Goal: Information Seeking & Learning: Understand process/instructions

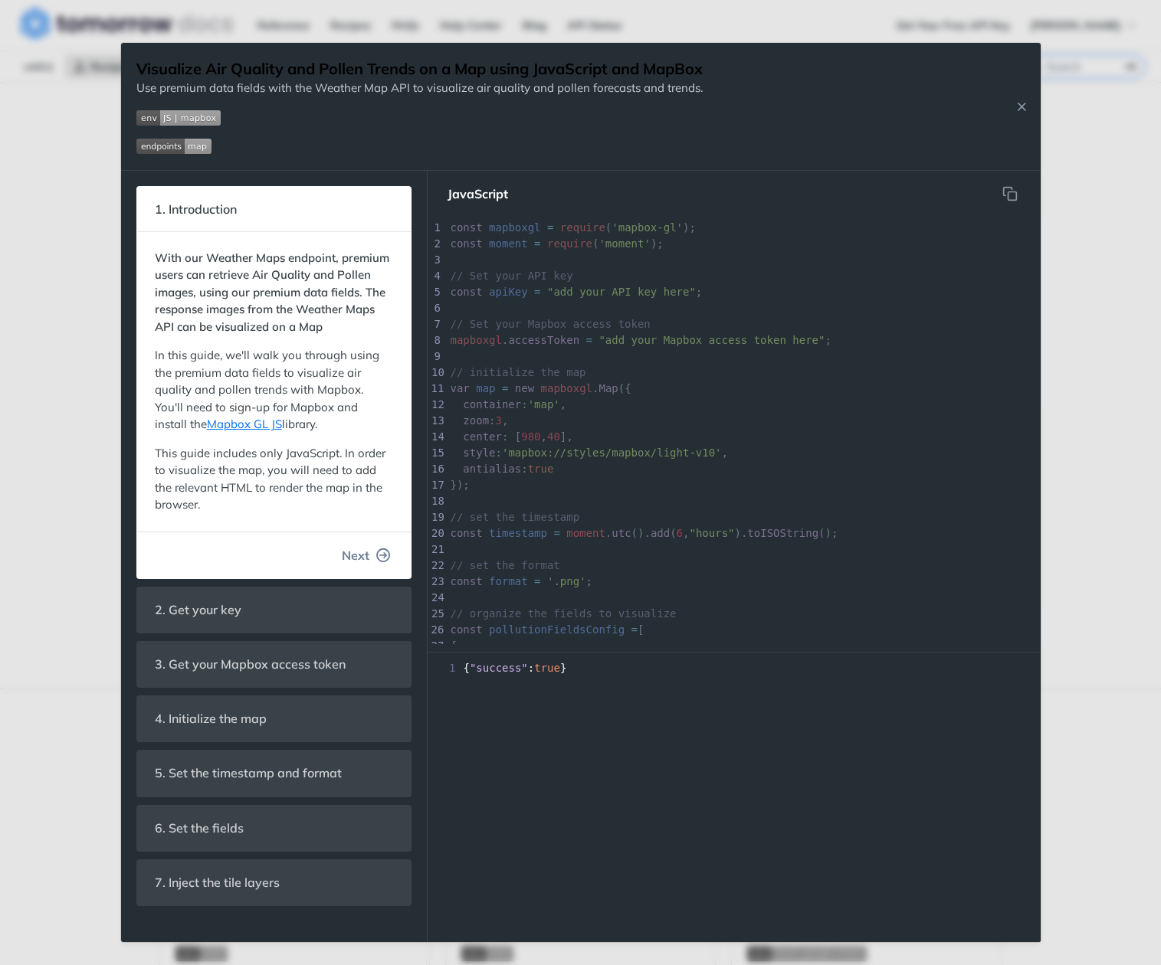
click at [372, 545] on button "Next" at bounding box center [366, 555] width 74 height 31
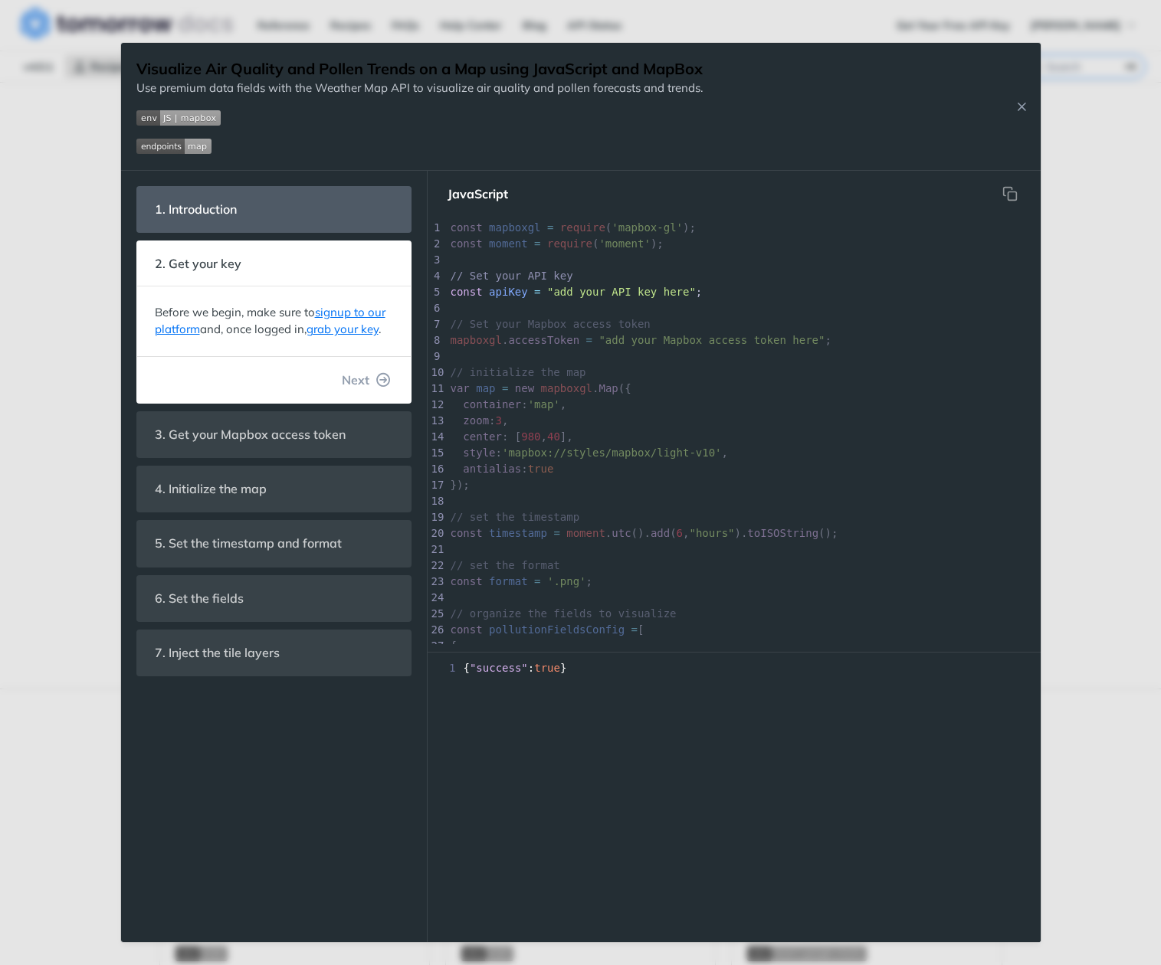
scroll to position [185, 0]
click at [365, 382] on span "Next" at bounding box center [356, 380] width 28 height 18
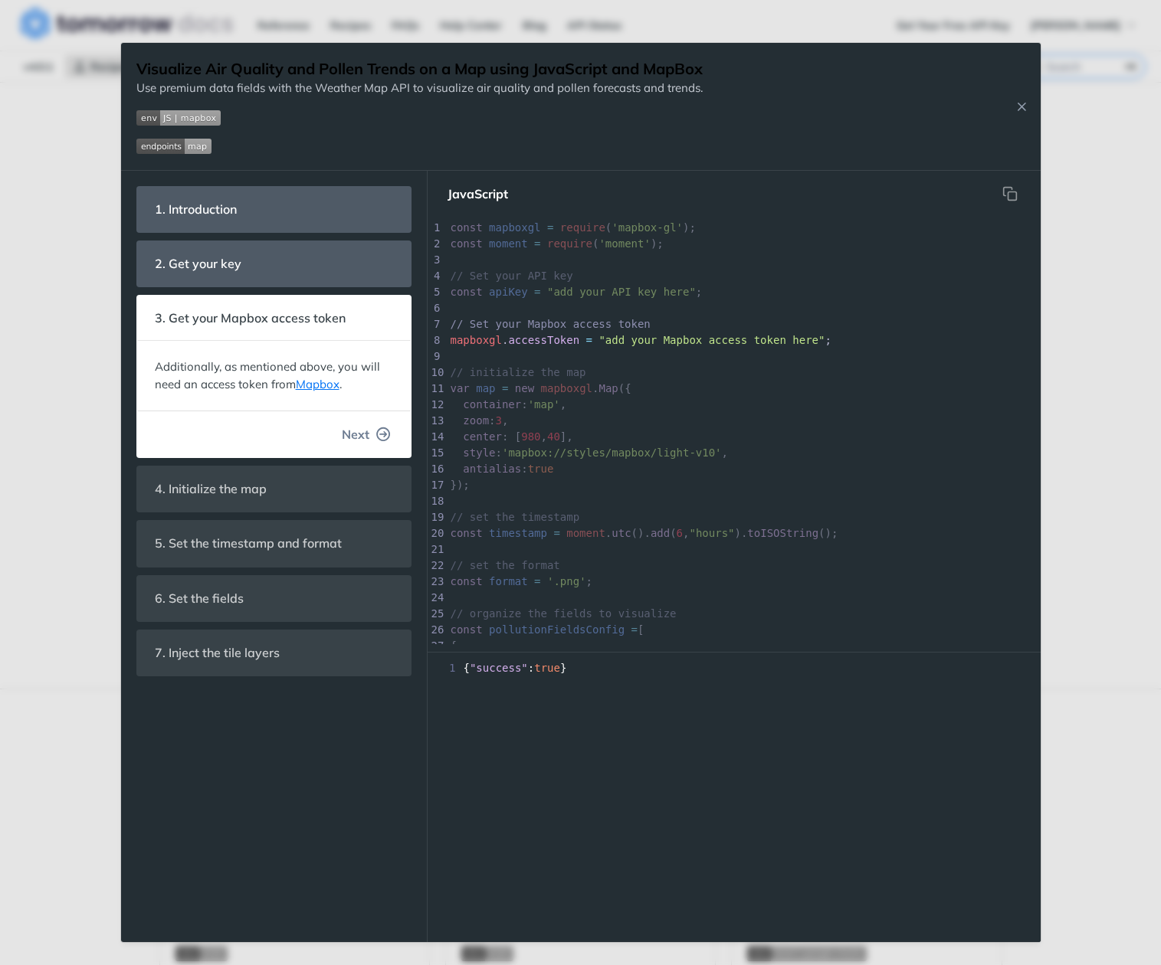
click at [372, 430] on button "Next" at bounding box center [366, 434] width 74 height 31
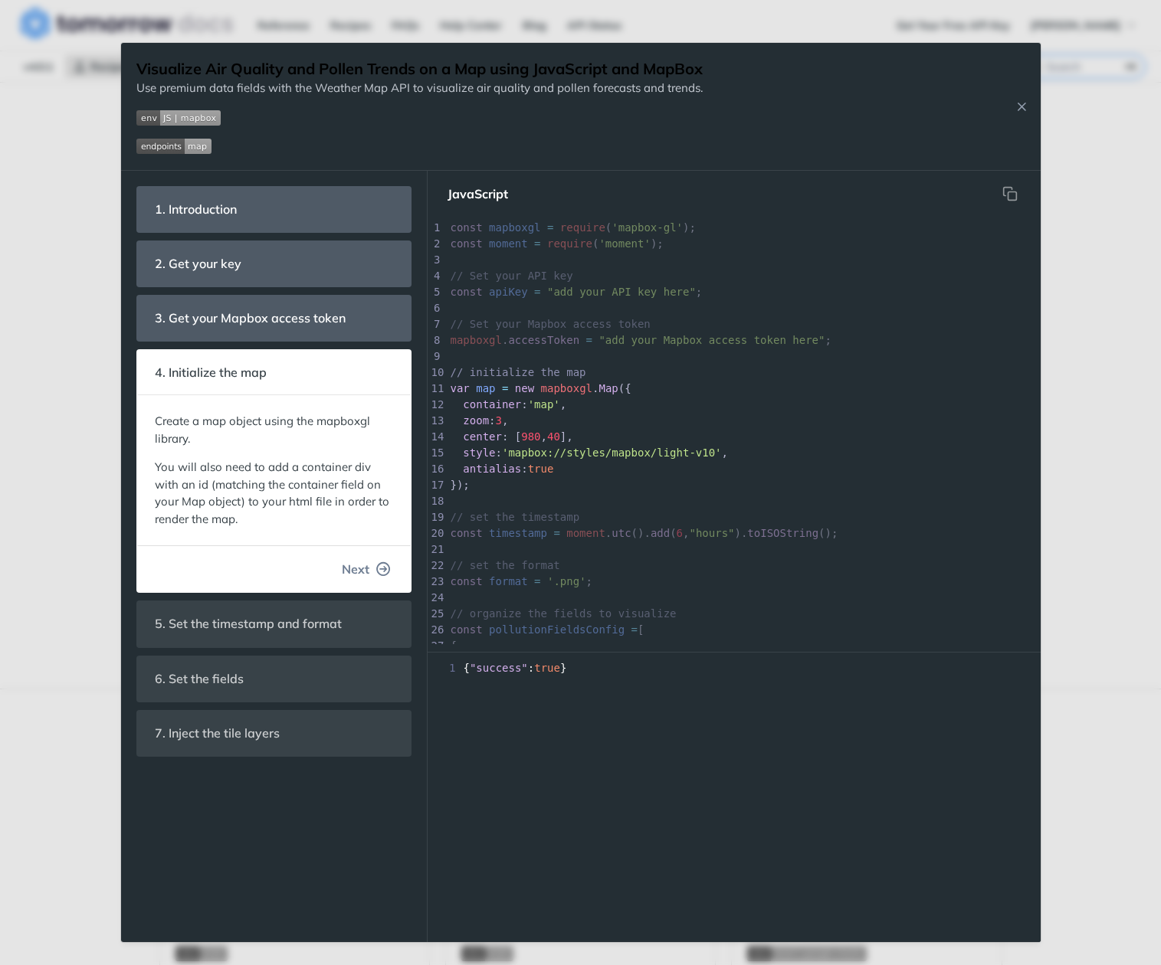
click at [384, 569] on icon "button" at bounding box center [384, 569] width 14 height 14
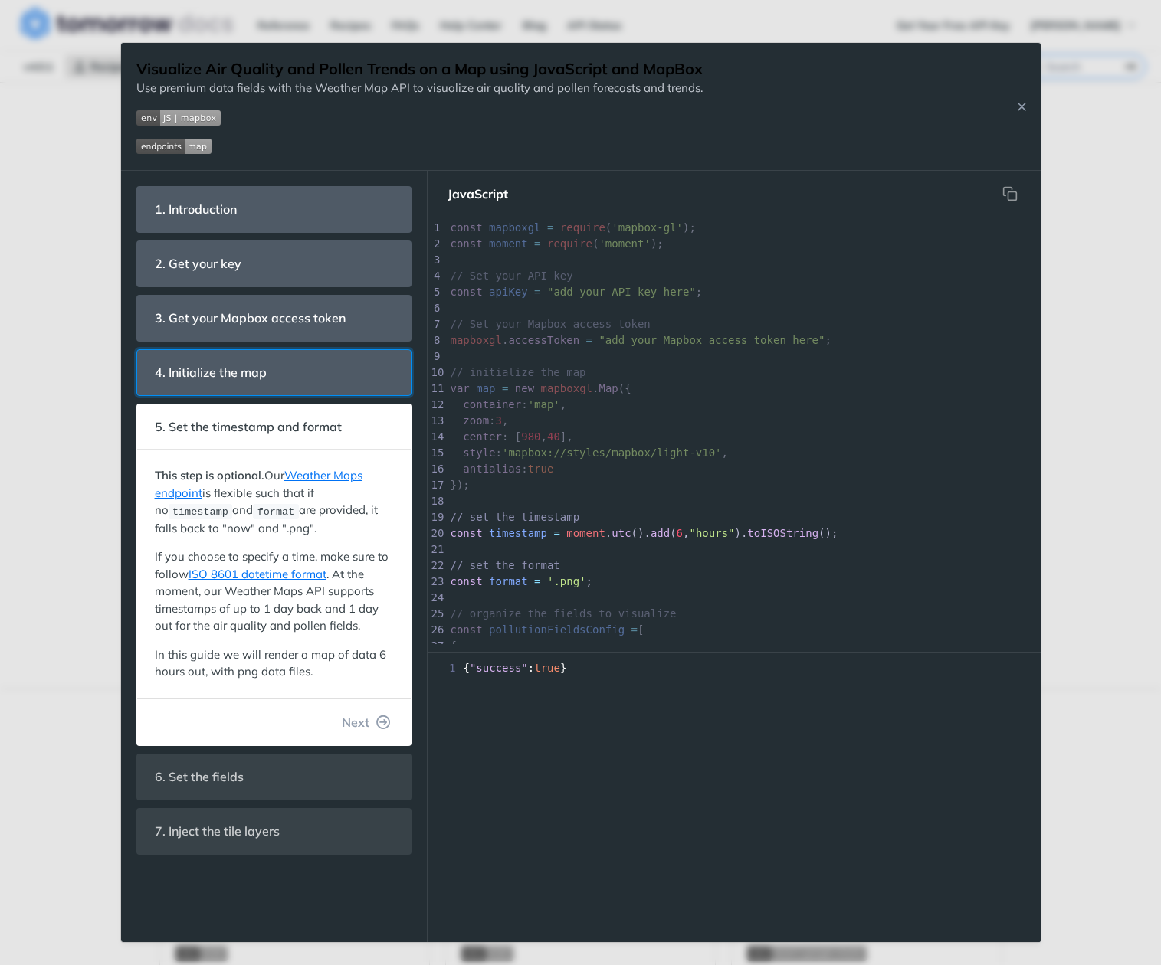
scroll to position [104, 0]
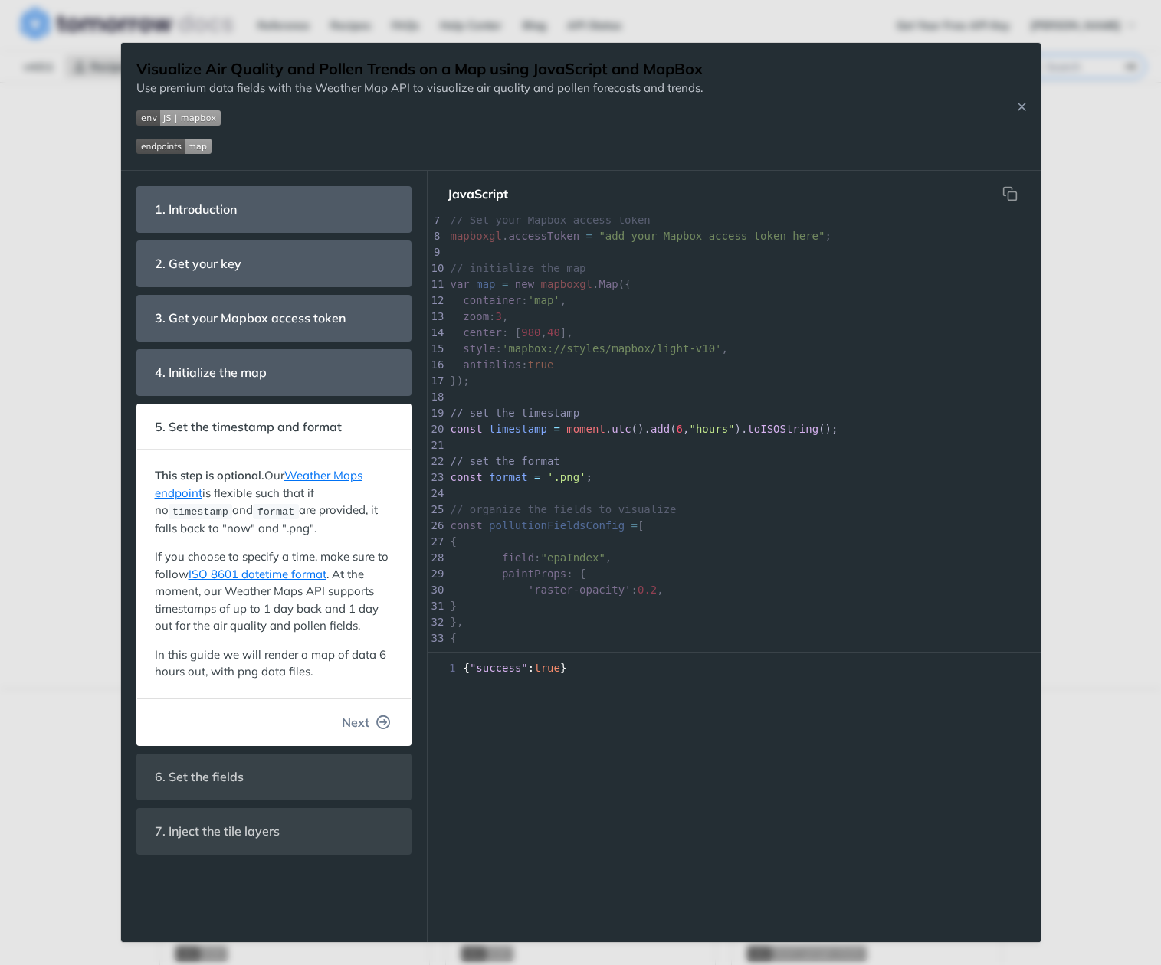
click at [372, 730] on button "Next" at bounding box center [366, 722] width 74 height 31
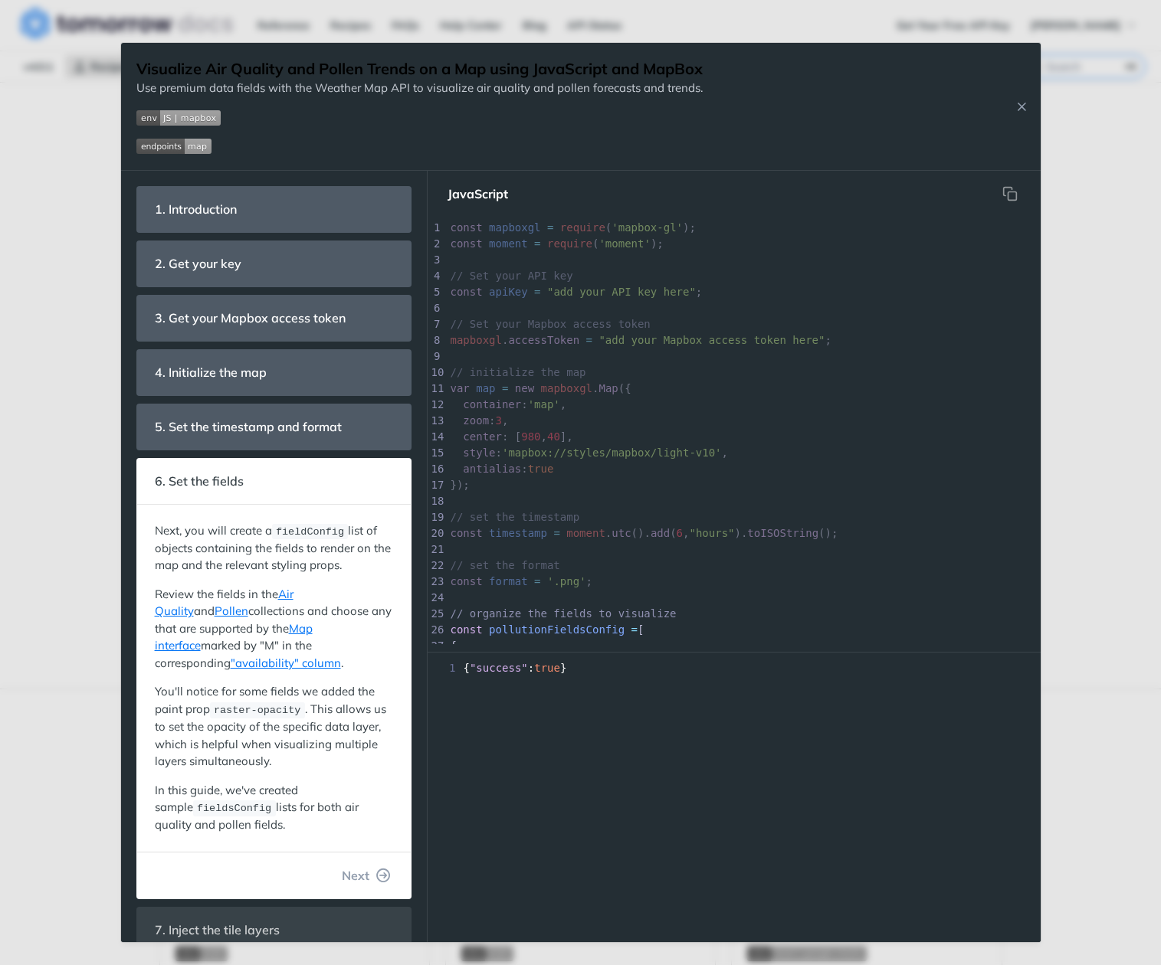
scroll to position [370, 0]
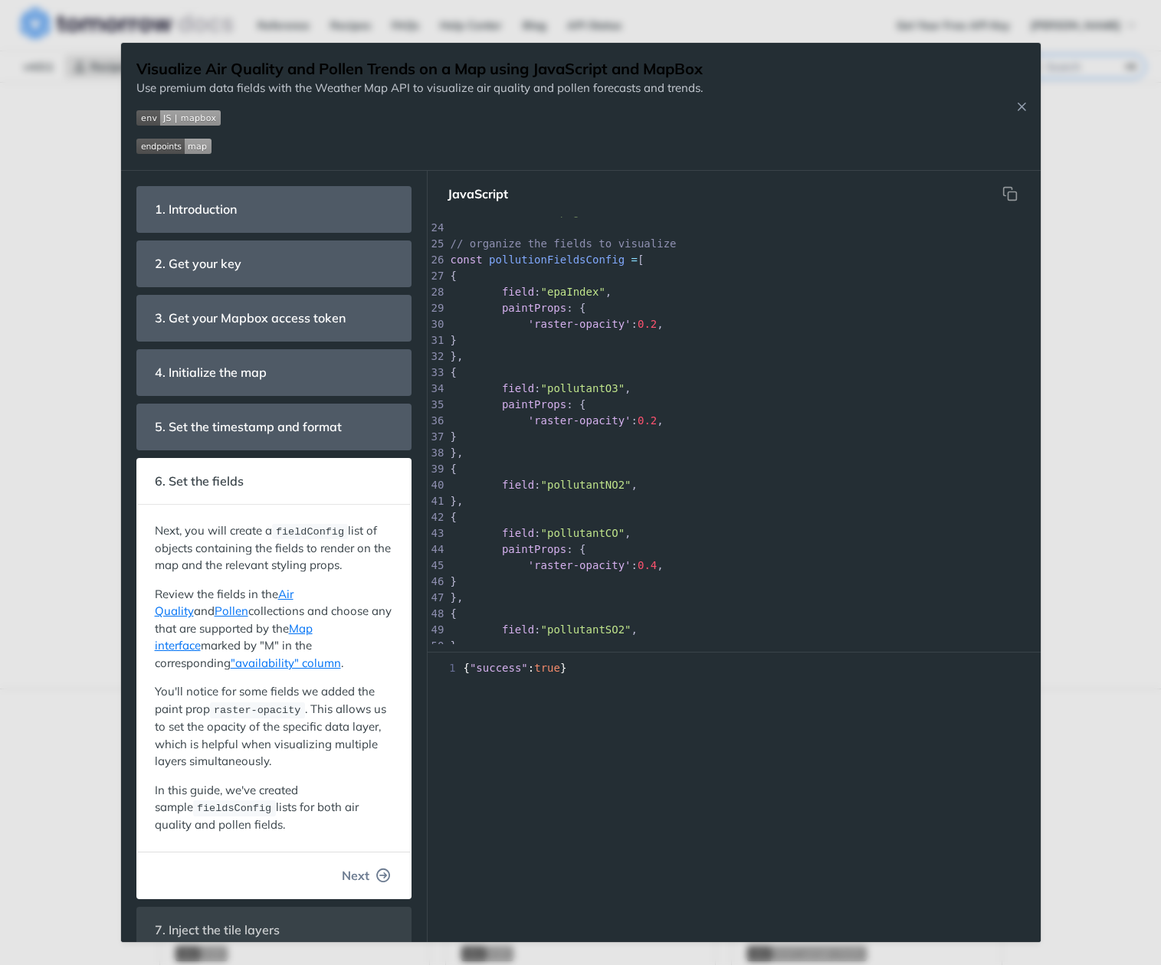
click at [375, 866] on button "Next" at bounding box center [366, 875] width 74 height 31
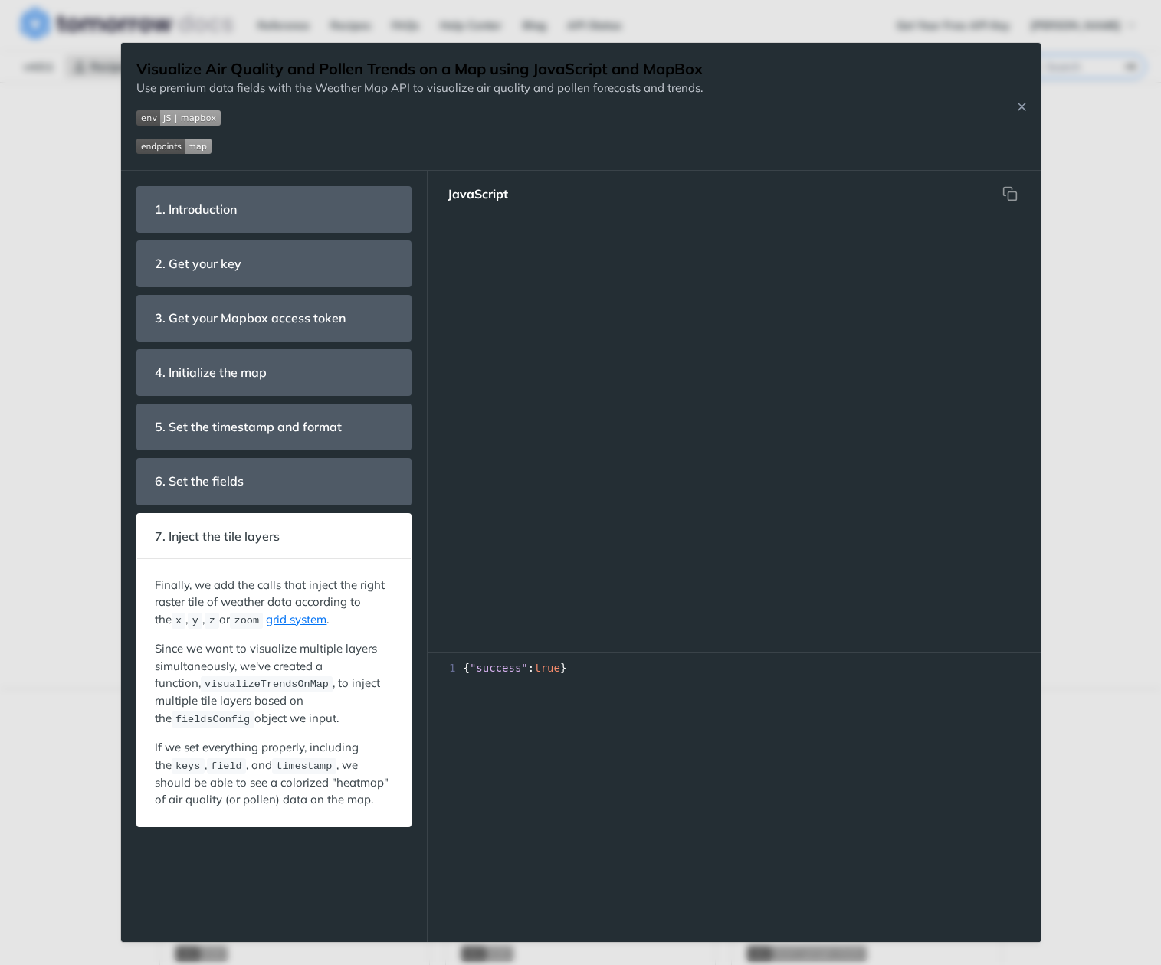
scroll to position [1030, 0]
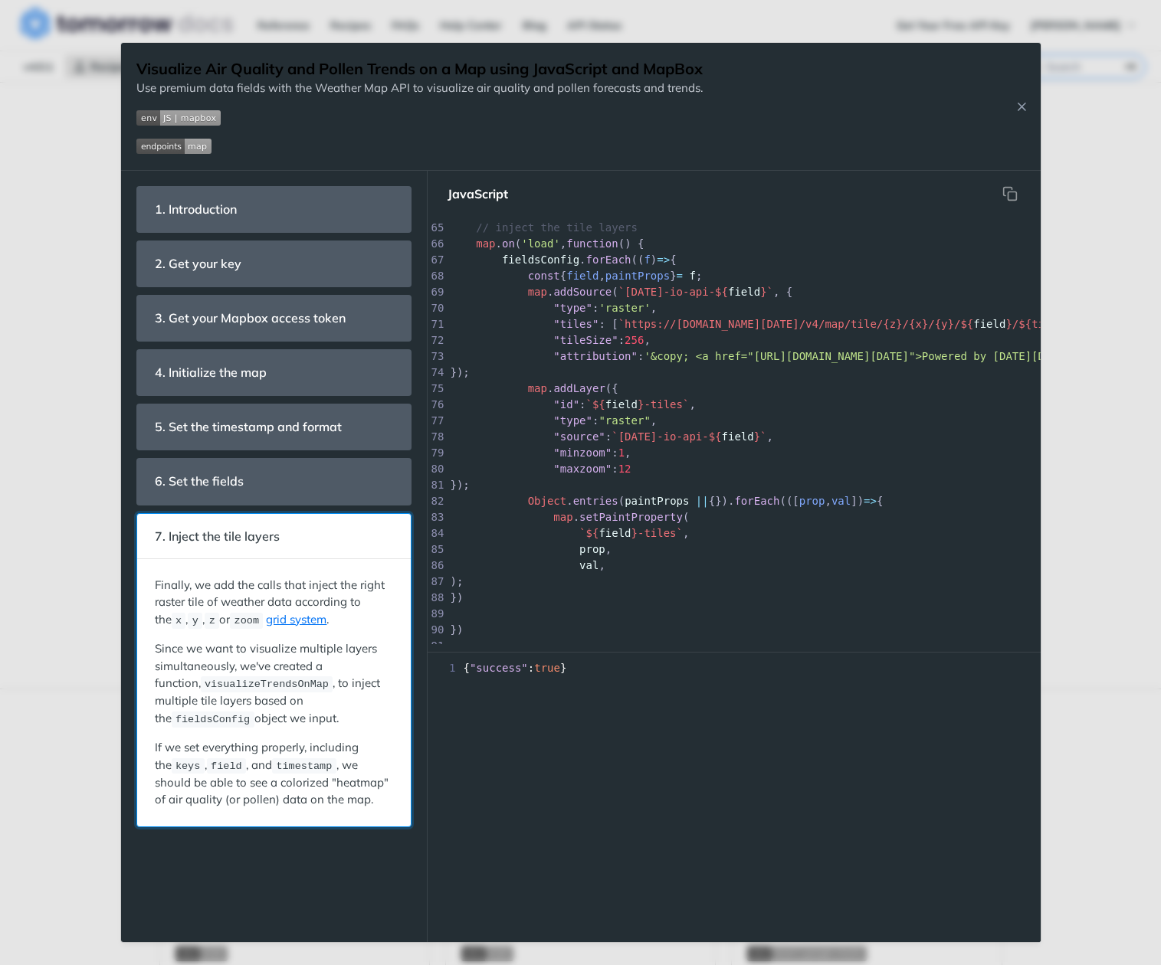
click at [359, 744] on p "If we set everything properly, including the keys , field , and timestamp , we …" at bounding box center [274, 774] width 238 height 70
click at [551, 823] on div "1 { "success" : true }" at bounding box center [734, 801] width 613 height 282
click at [604, 513] on span "setPaintProperty" at bounding box center [630, 517] width 103 height 12
click at [749, 69] on div "Visualize Air Quality and Pollen Trends on a Map using JavaScript and MapBox Us…" at bounding box center [580, 107] width 919 height 128
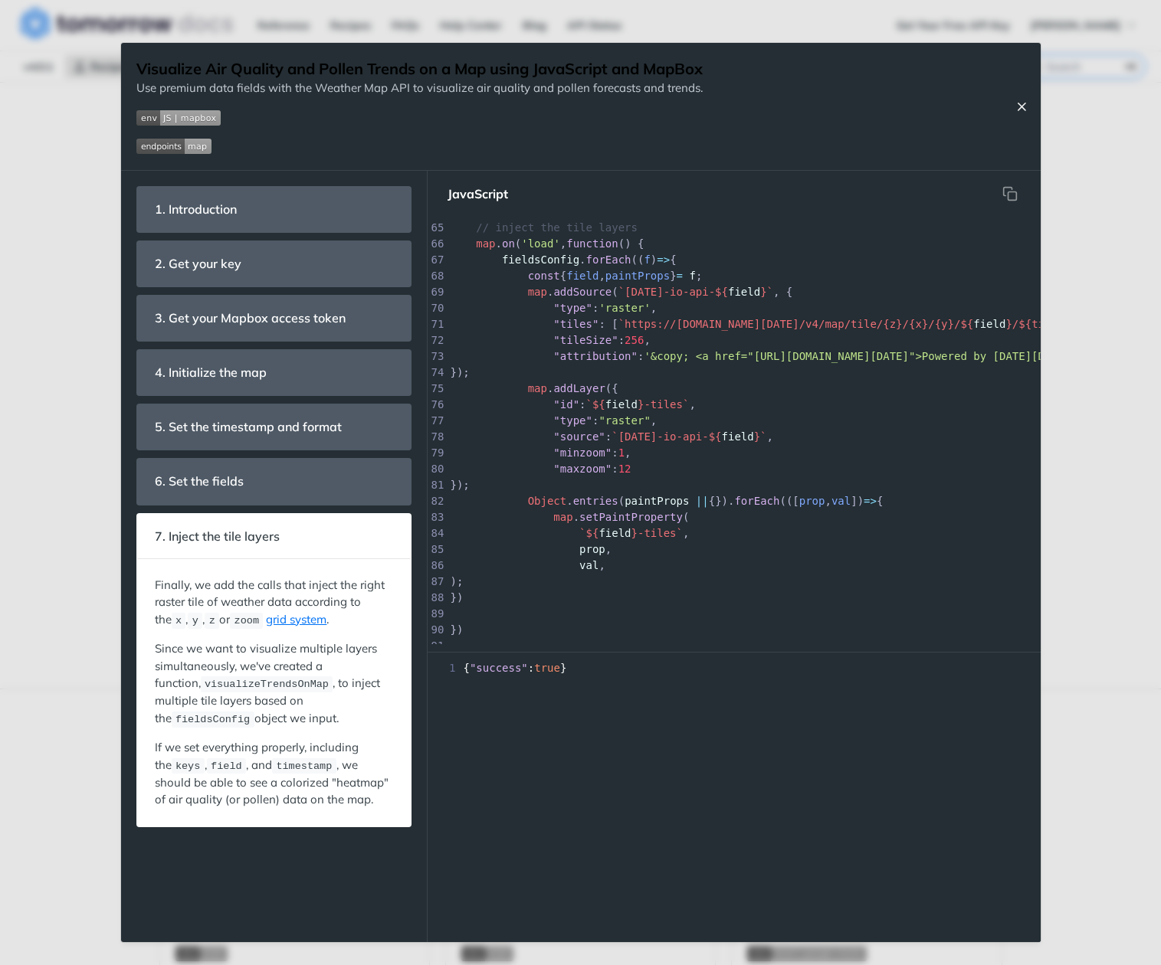
click at [1020, 110] on icon "Close Recipe" at bounding box center [1021, 107] width 14 height 14
